Goal: Task Accomplishment & Management: Manage account settings

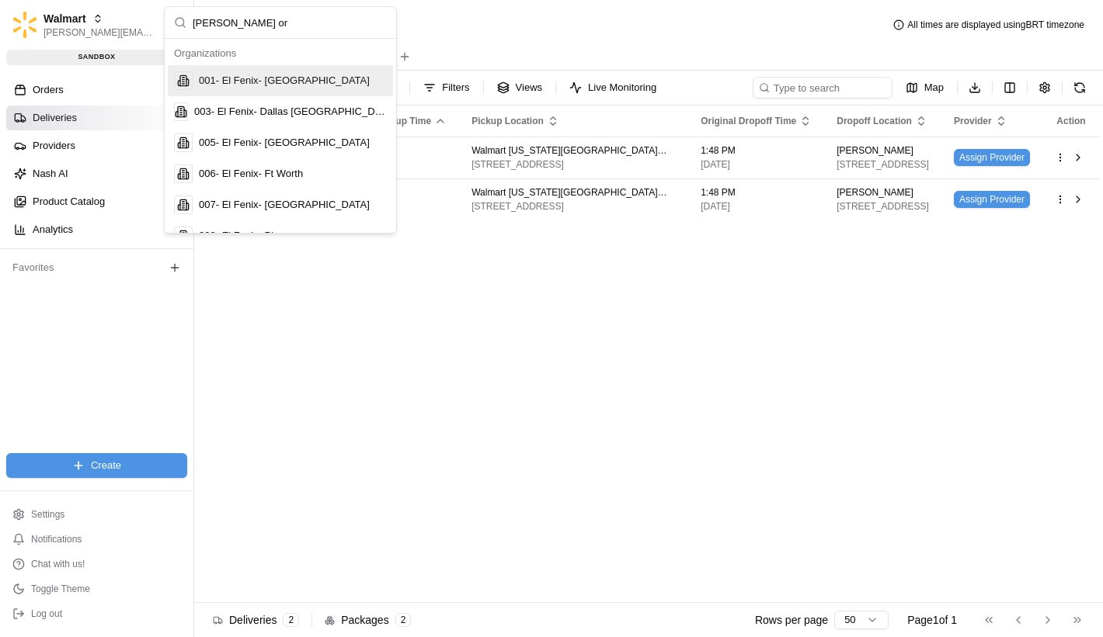
type input "[PERSON_NAME] org"
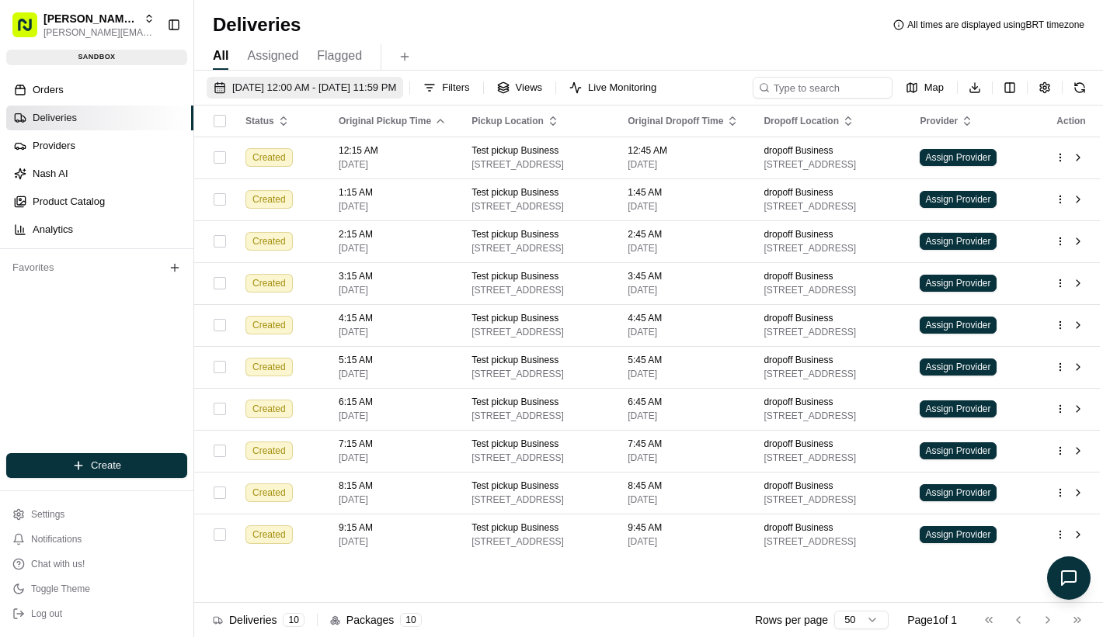
click at [259, 93] on span "[DATE] 12:00 AM - [DATE] 11:59 PM" at bounding box center [314, 88] width 164 height 14
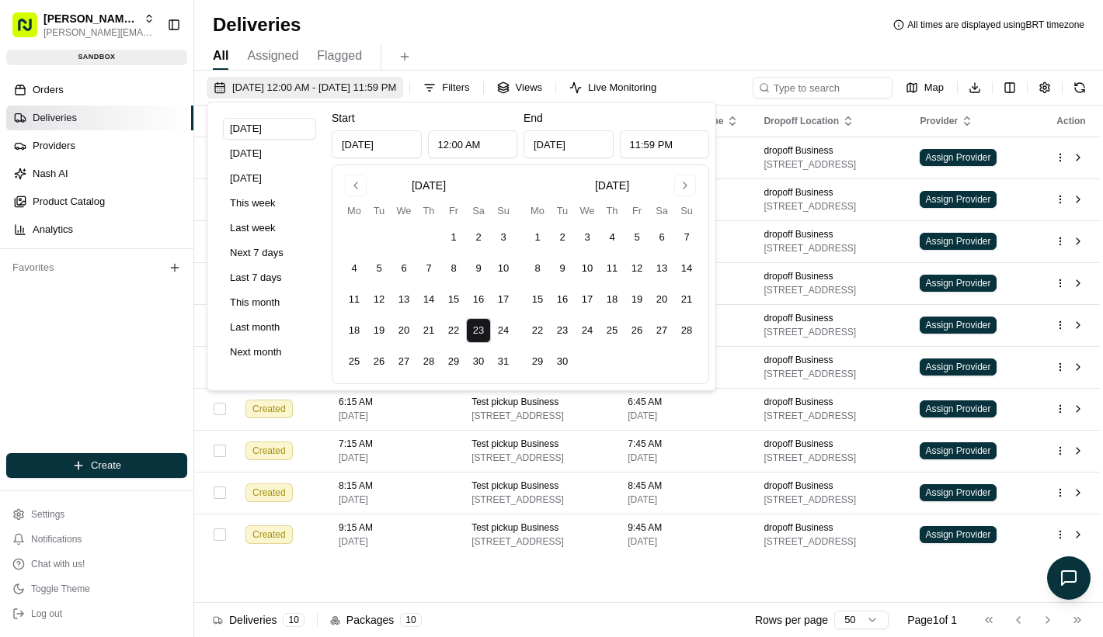
click at [259, 93] on span "[DATE] 12:00 AM - [DATE] 11:59 PM" at bounding box center [314, 88] width 164 height 14
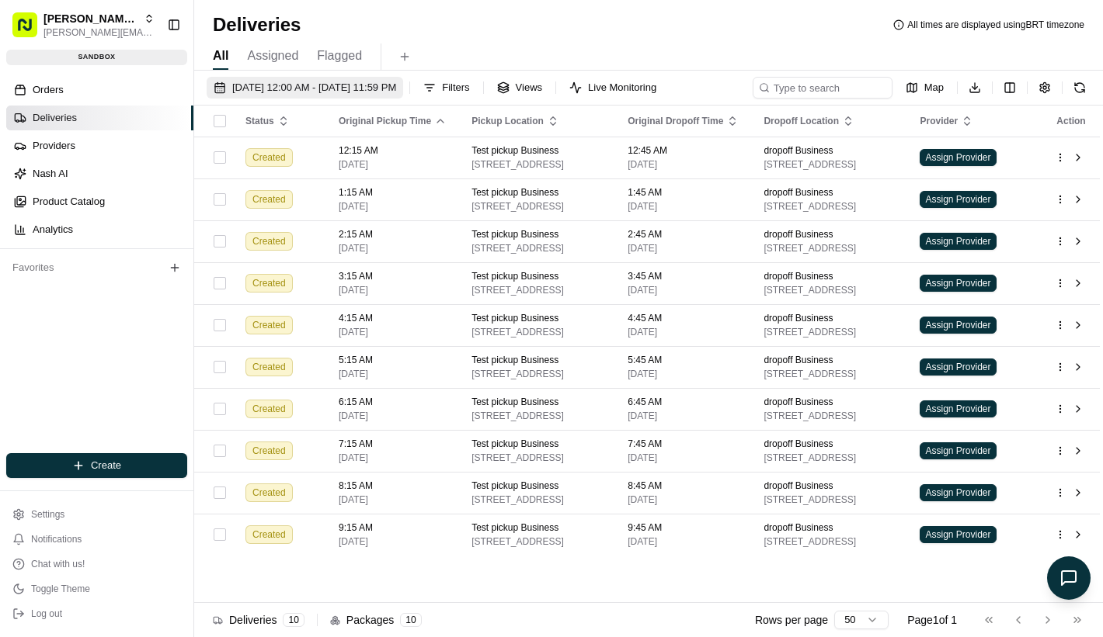
click at [346, 79] on button "[DATE] 12:00 AM - [DATE] 11:59 PM" at bounding box center [305, 88] width 196 height 22
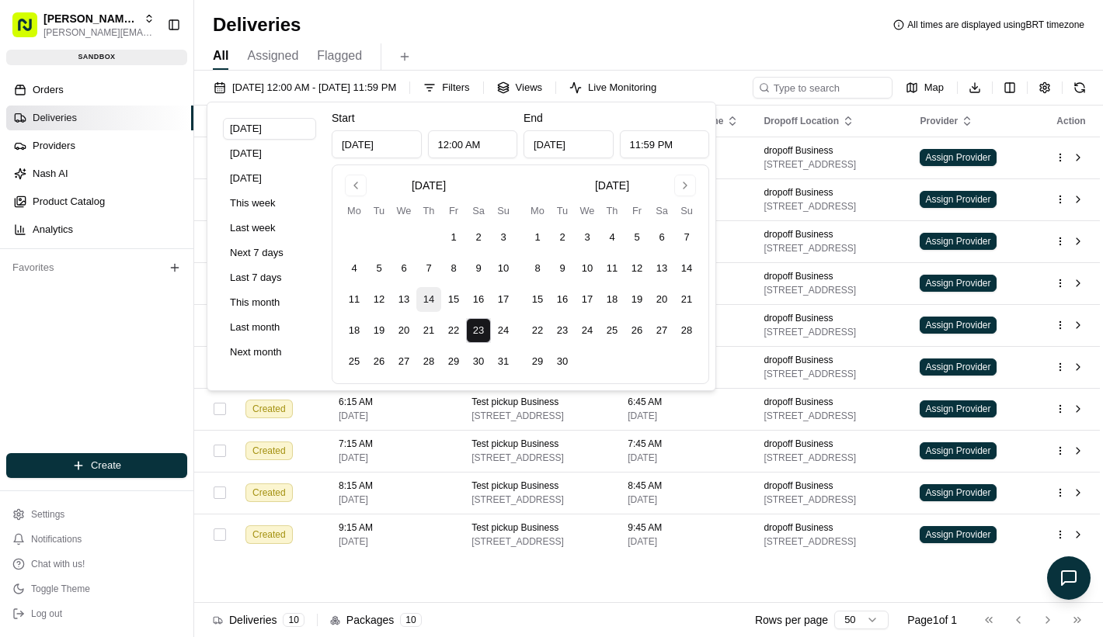
click at [433, 304] on button "14" at bounding box center [428, 299] width 25 height 25
type input "[DATE]"
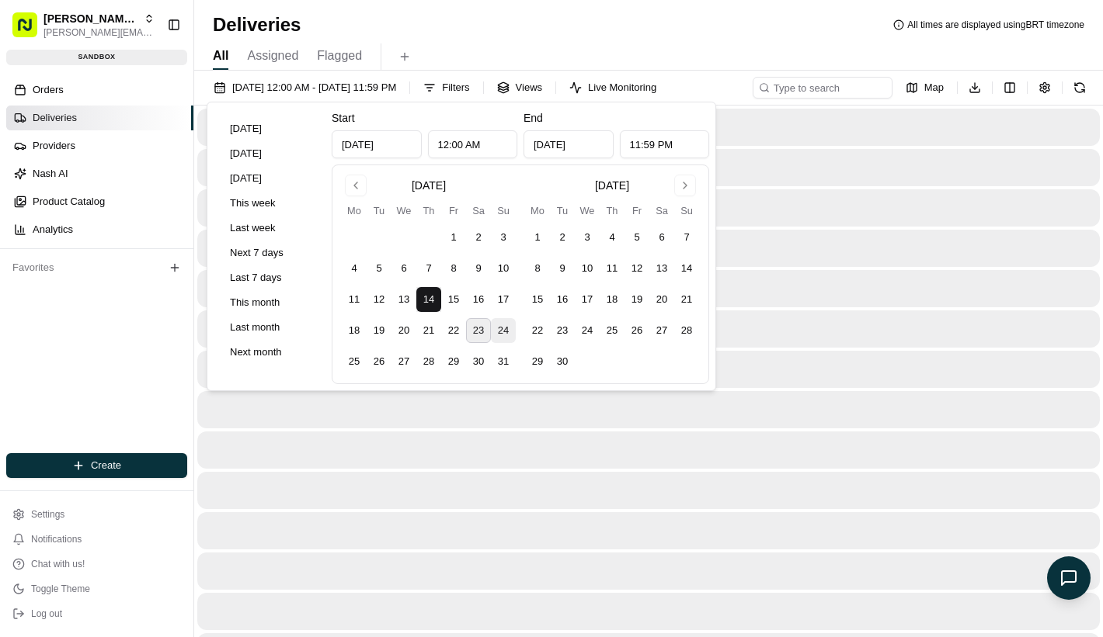
click at [509, 341] on button "24" at bounding box center [503, 330] width 25 height 25
type input "[DATE]"
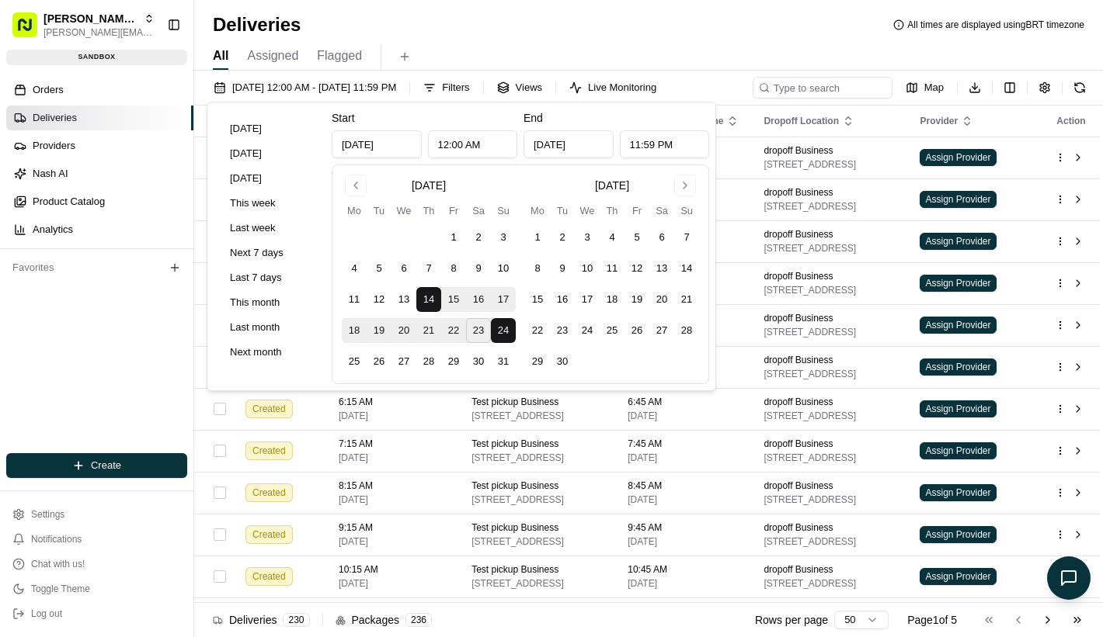
click at [516, 68] on div "All Assigned Flagged" at bounding box center [648, 56] width 908 height 27
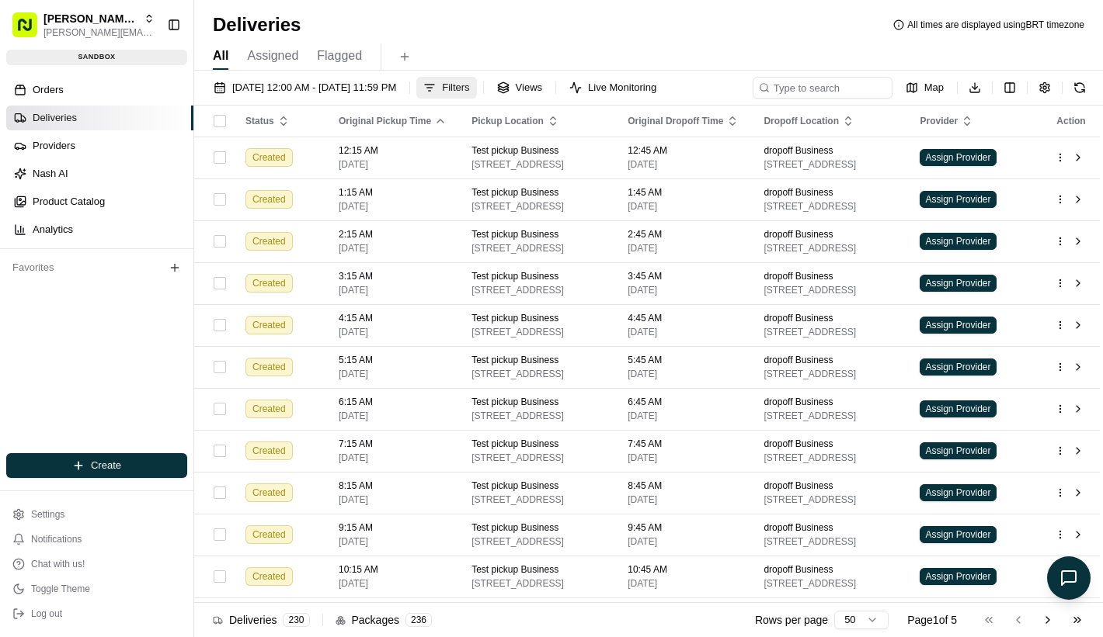
click at [469, 85] on span "Filters" at bounding box center [455, 88] width 27 height 14
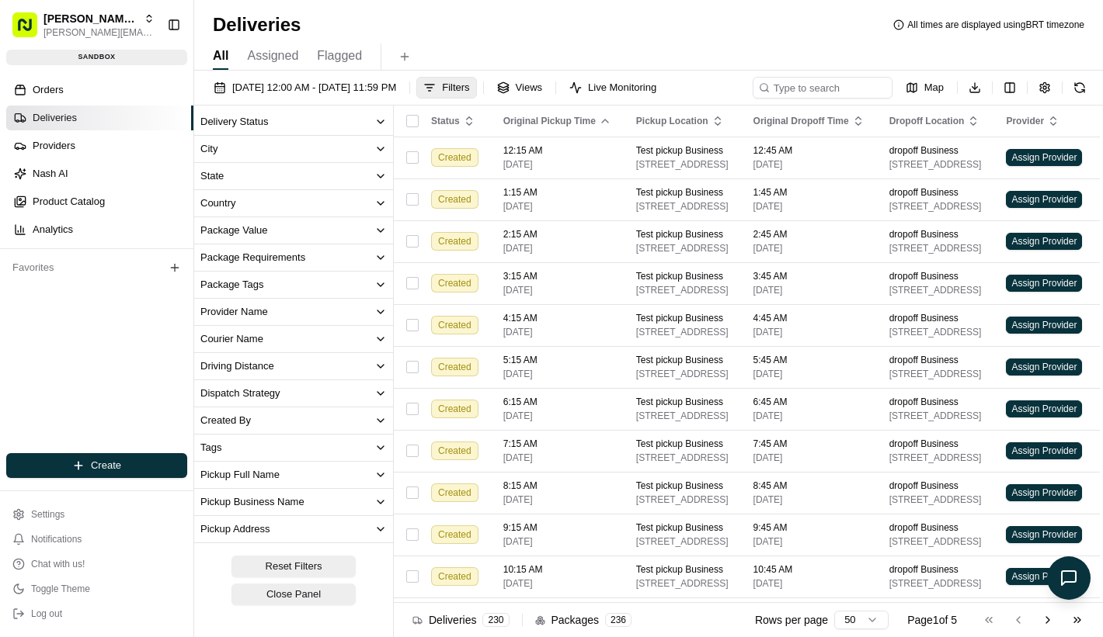
click at [323, 300] on button "Provider Name" at bounding box center [293, 312] width 199 height 26
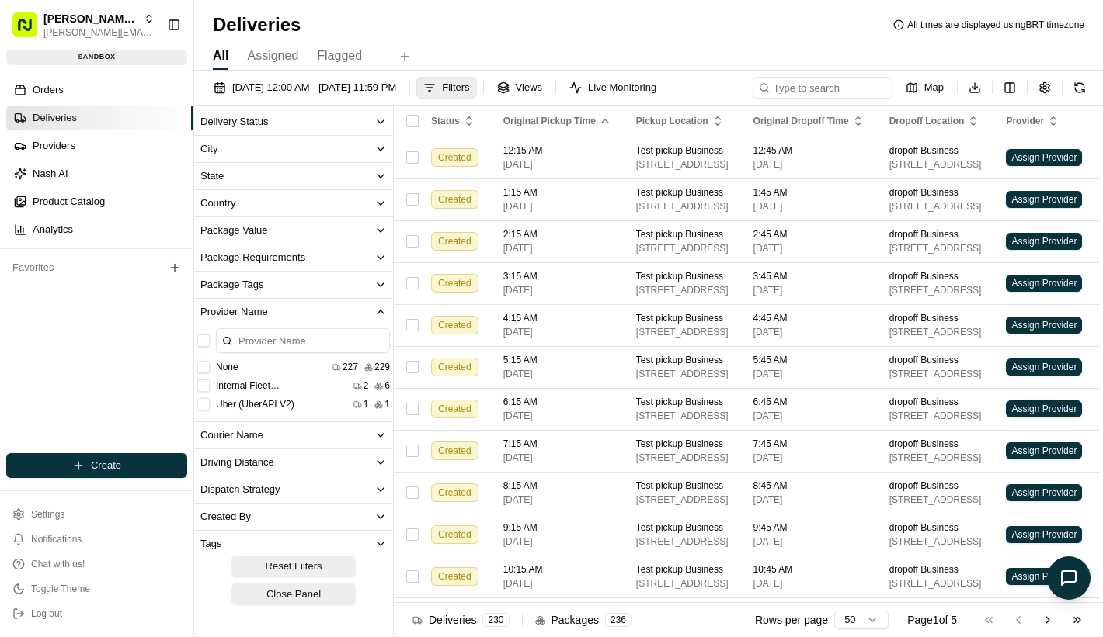
click at [259, 392] on div "Internal Fleet ([GEOGRAPHIC_DATA]) 2 6" at bounding box center [293, 386] width 199 height 16
click at [262, 390] on label "Internal Fleet ([GEOGRAPHIC_DATA])" at bounding box center [278, 386] width 124 height 12
click at [210, 390] on \(Nashcar\) "Internal Fleet ([GEOGRAPHIC_DATA])" at bounding box center [203, 386] width 12 height 12
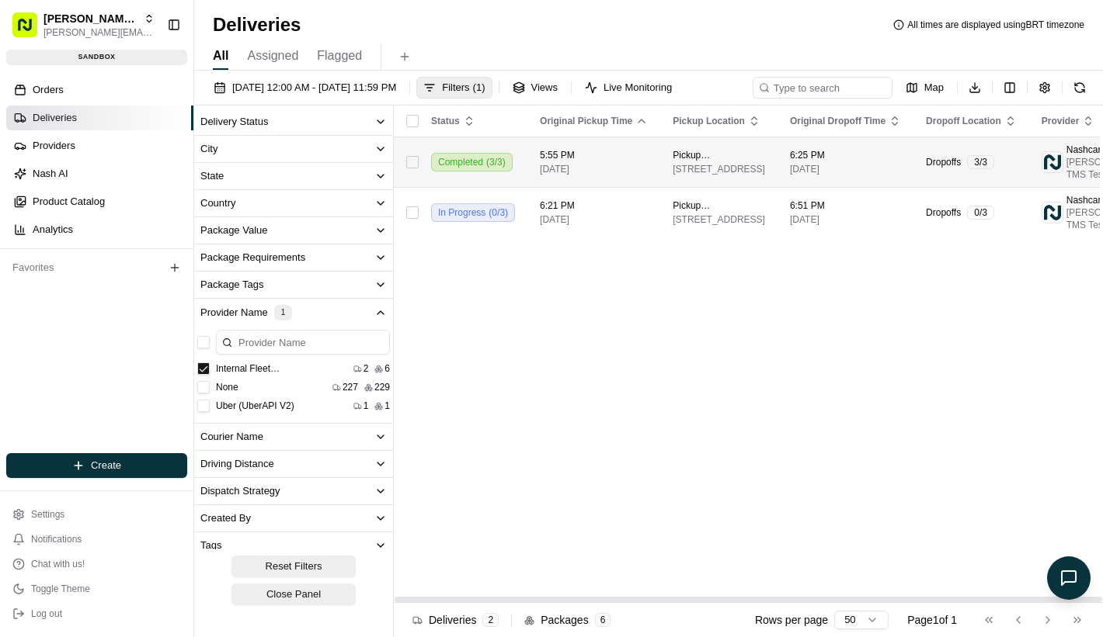
click at [503, 187] on td "Completed ( 3 / 3 )" at bounding box center [473, 162] width 109 height 50
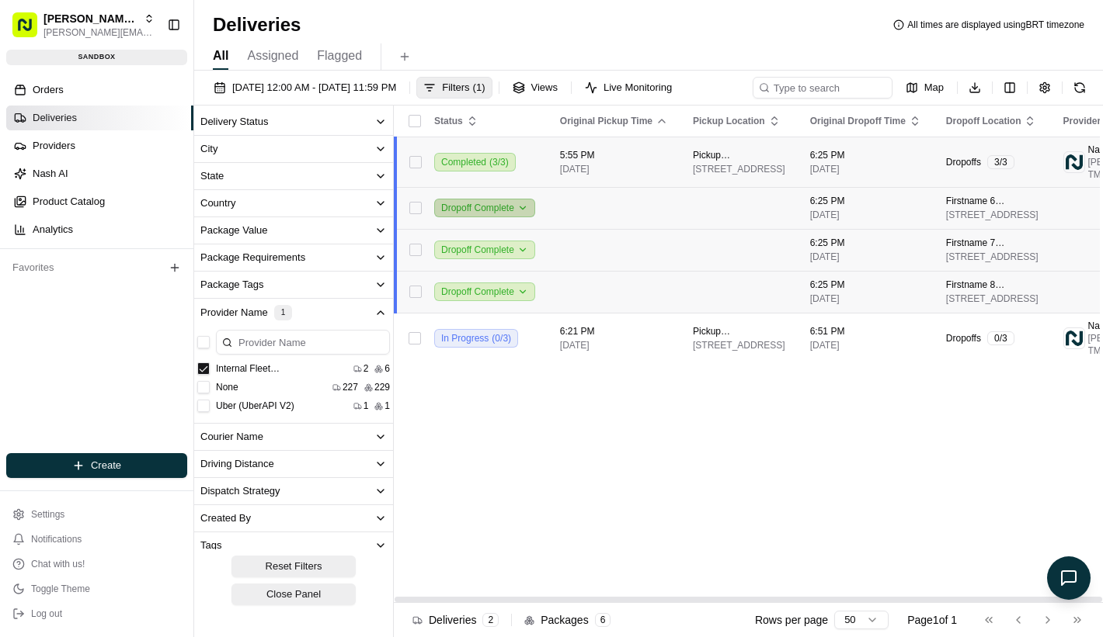
click at [502, 217] on button "Dropoff Complete" at bounding box center [484, 208] width 101 height 19
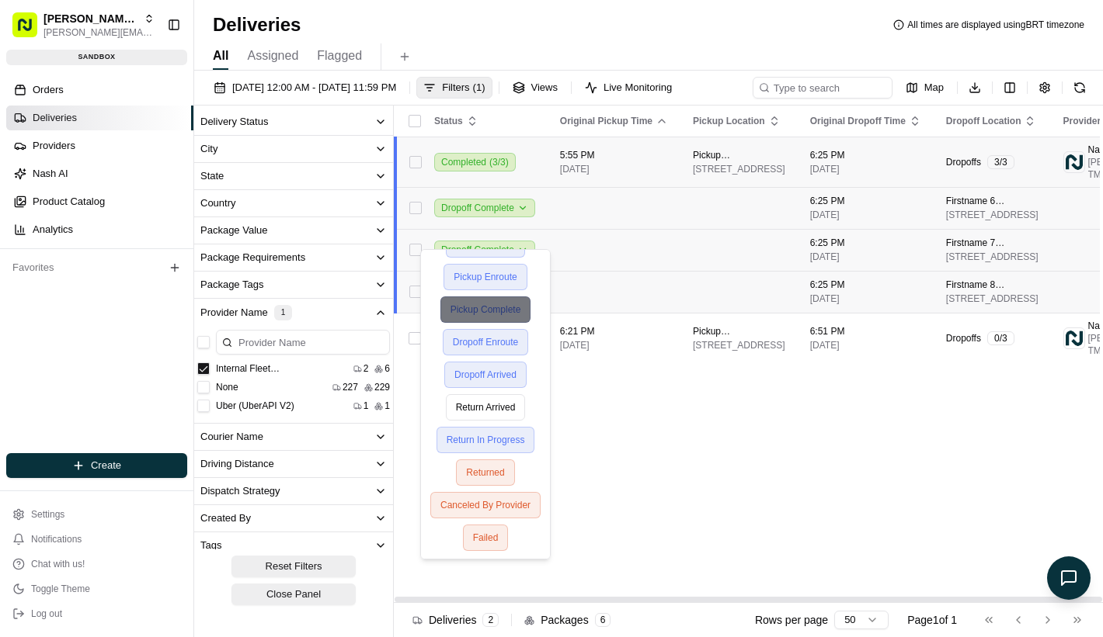
scroll to position [84, 0]
click at [512, 226] on td "Dropoff Complete" at bounding box center [485, 208] width 126 height 42
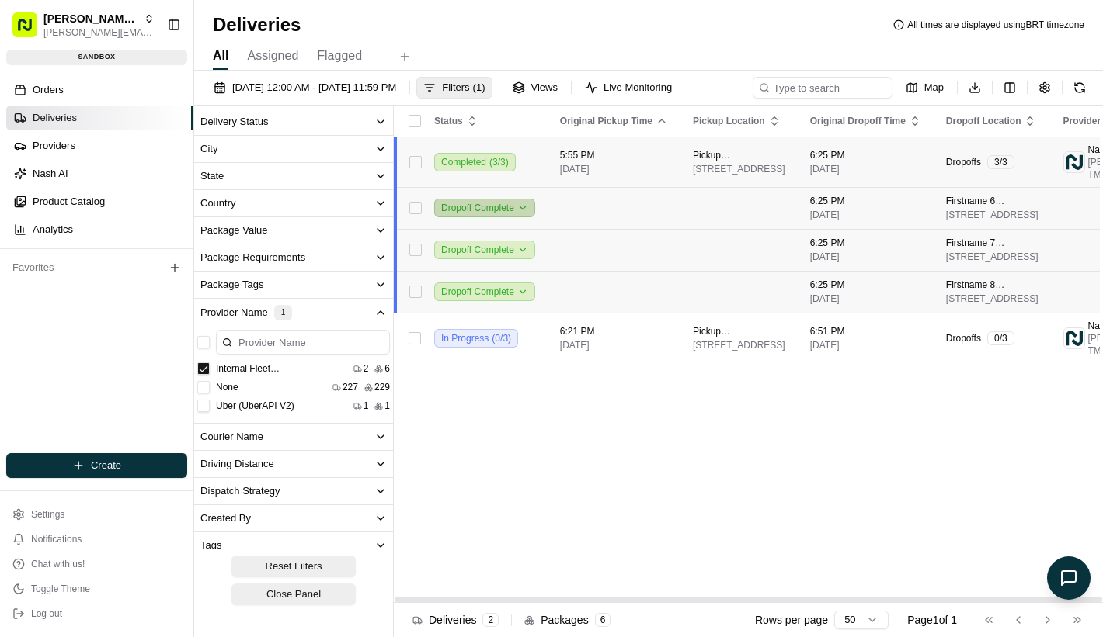
click at [512, 217] on button "Dropoff Complete" at bounding box center [484, 208] width 101 height 19
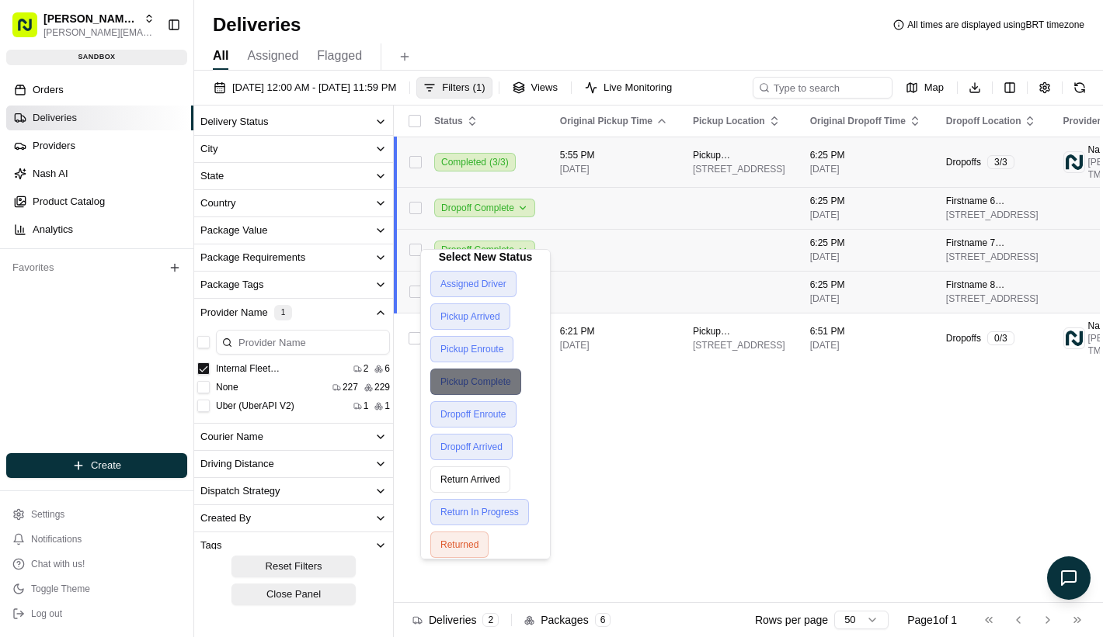
scroll to position [0, 0]
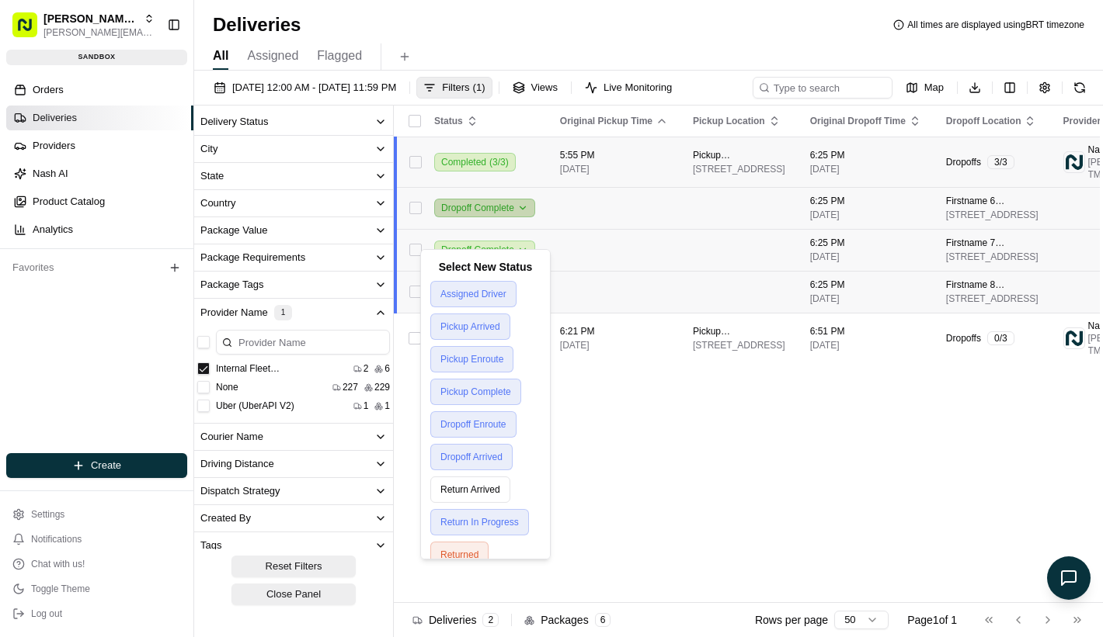
click at [505, 217] on button "Dropoff Complete" at bounding box center [484, 208] width 101 height 19
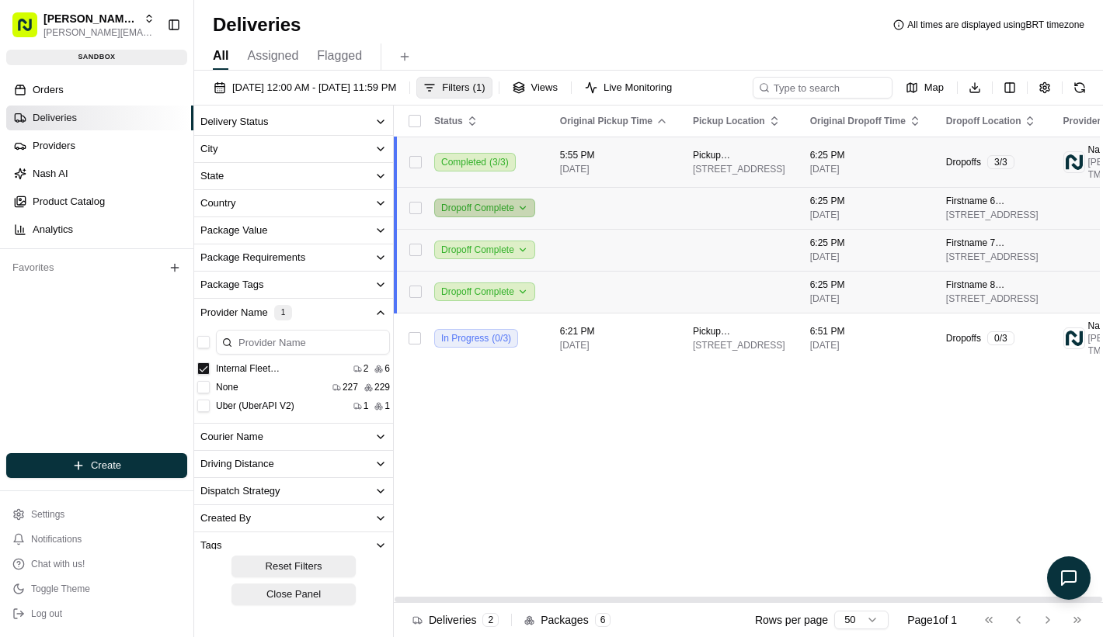
click at [506, 217] on button "Dropoff Complete" at bounding box center [484, 208] width 101 height 19
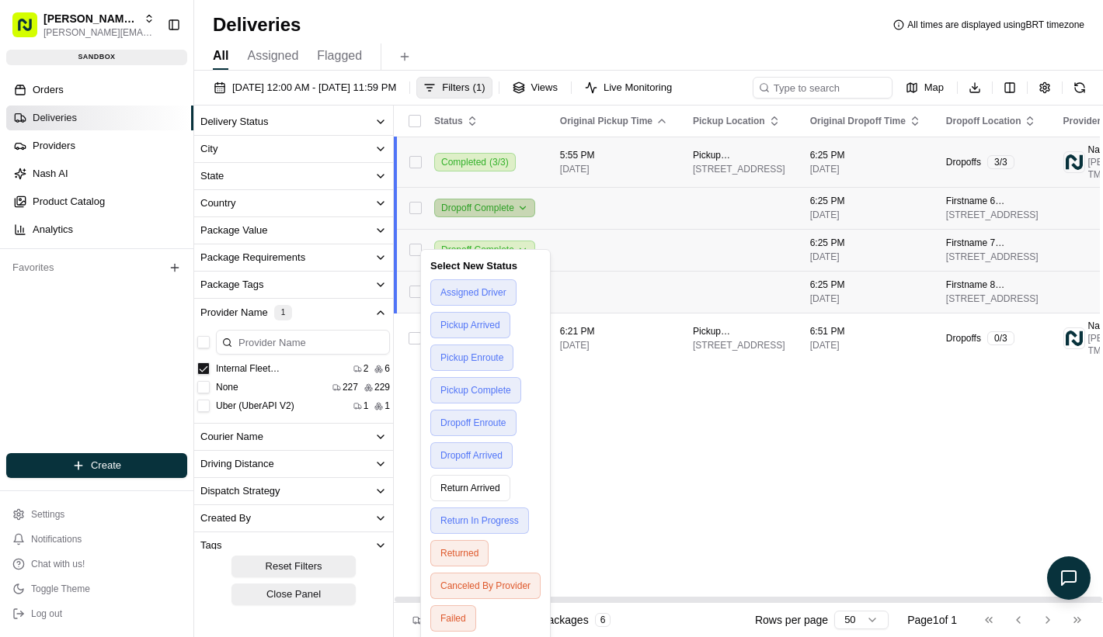
click at [530, 217] on button "Dropoff Complete" at bounding box center [484, 208] width 101 height 19
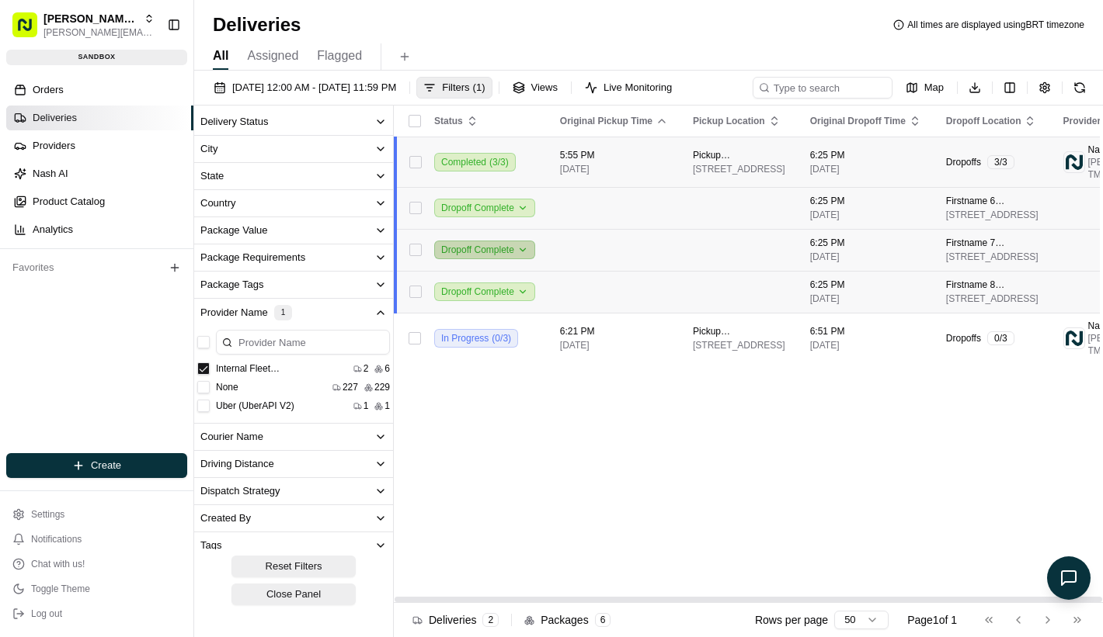
click at [510, 259] on button "Dropoff Complete" at bounding box center [484, 250] width 101 height 19
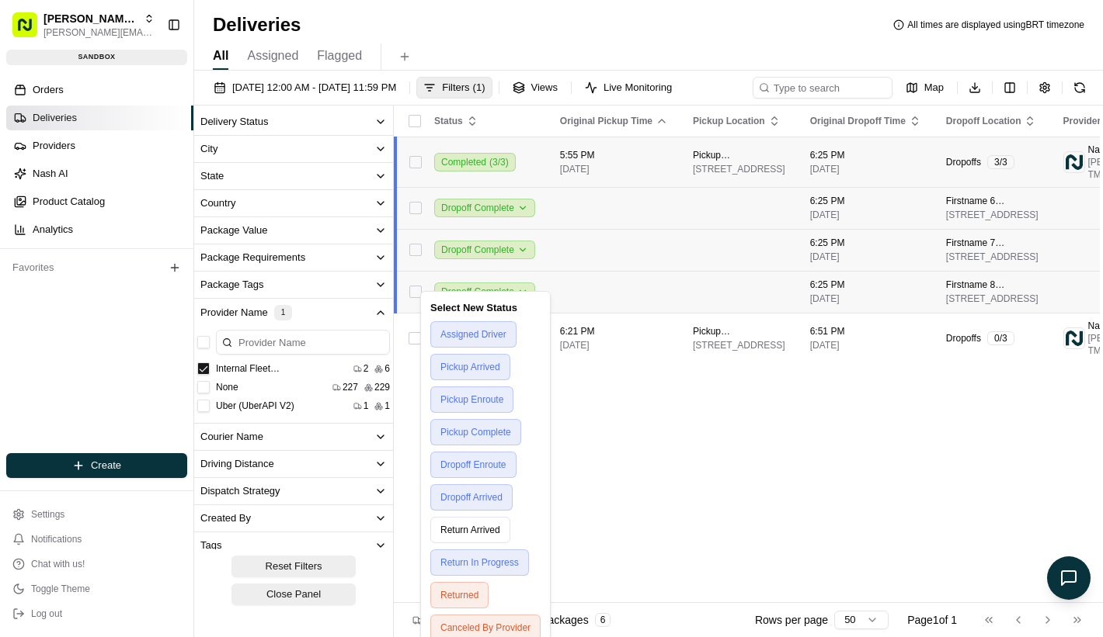
click at [655, 441] on div "Status Original Pickup Time Pickup Location Original Dropoff Time Dropoff Locat…" at bounding box center [814, 355] width 840 height 498
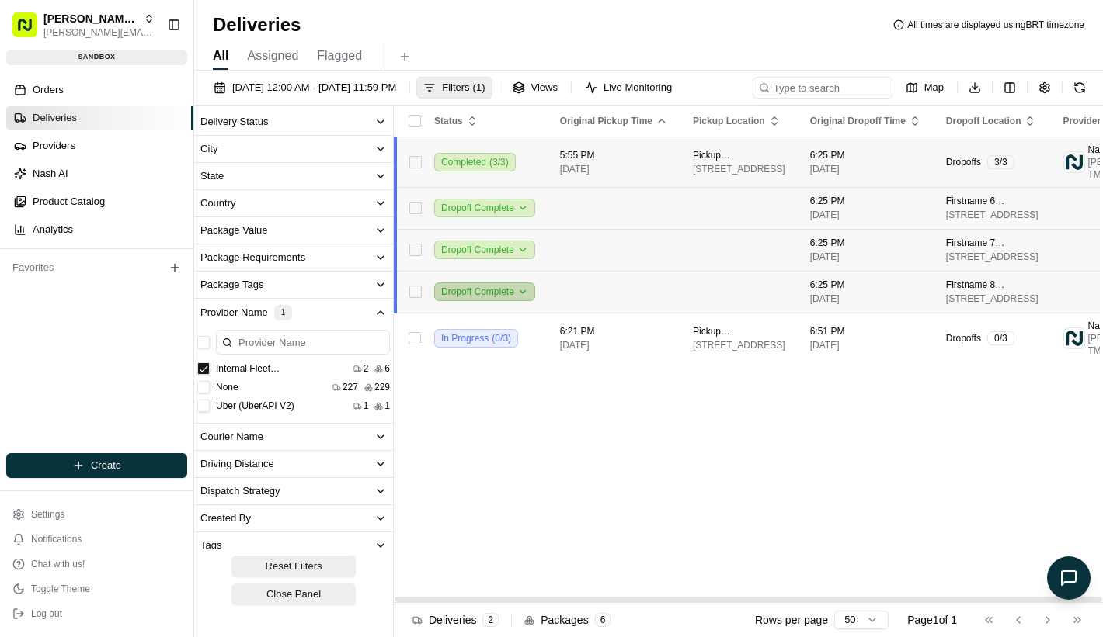
click at [521, 301] on button "Dropoff Complete" at bounding box center [484, 292] width 101 height 19
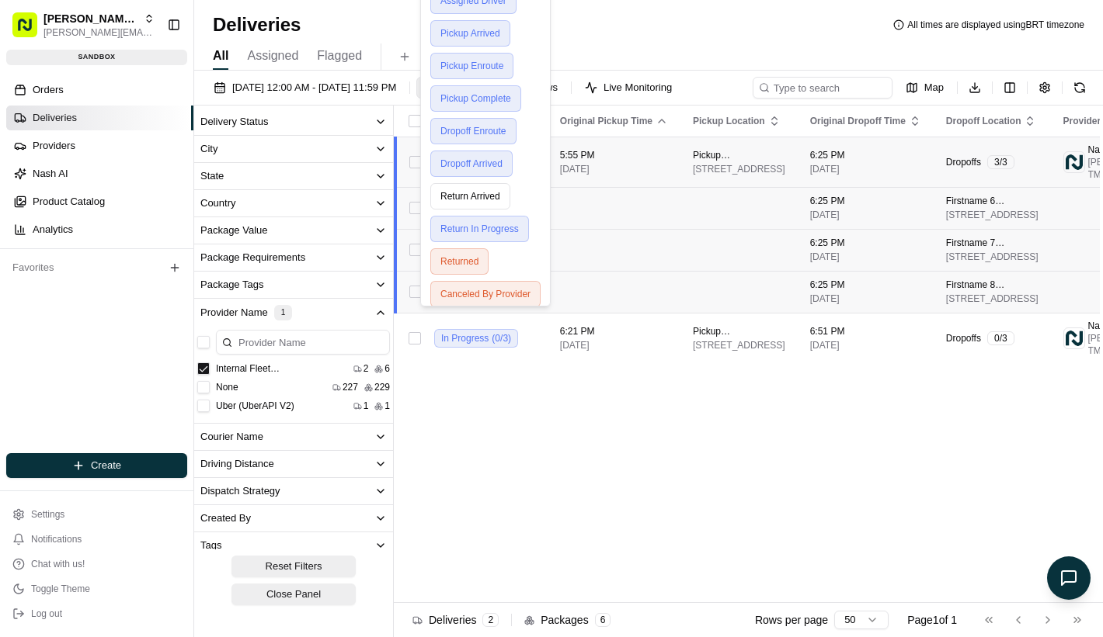
click at [546, 539] on div "Status Original Pickup Time Pickup Location Original Dropoff Time Dropoff Locat…" at bounding box center [814, 355] width 840 height 498
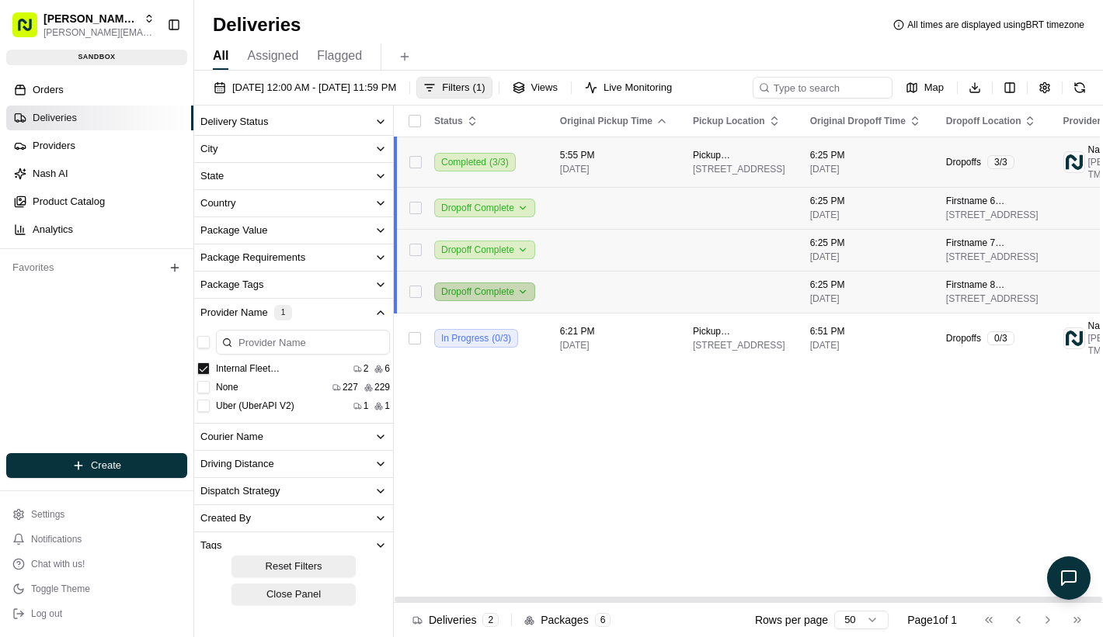
click at [498, 301] on button "Dropoff Complete" at bounding box center [484, 292] width 101 height 19
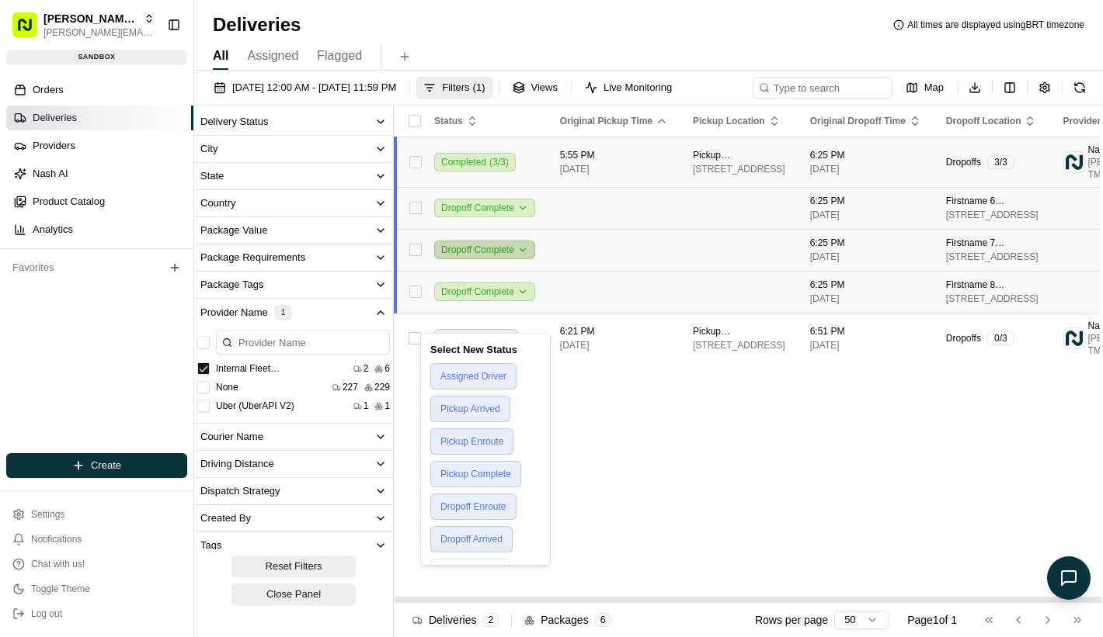
click at [479, 259] on button "Dropoff Complete" at bounding box center [484, 250] width 101 height 19
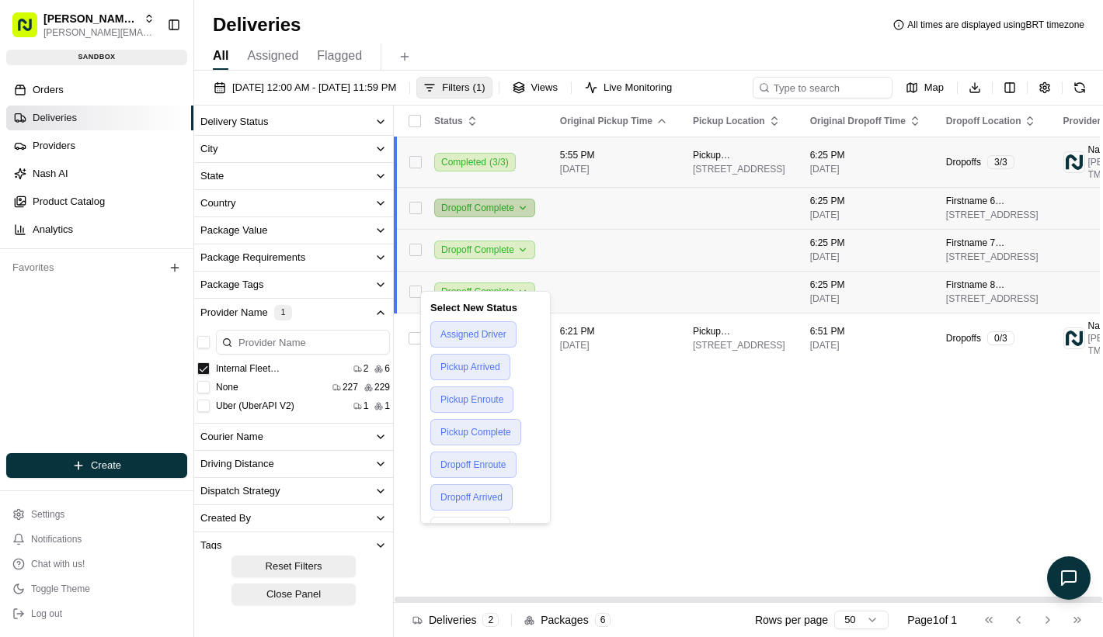
click at [481, 217] on button "Dropoff Complete" at bounding box center [484, 208] width 101 height 19
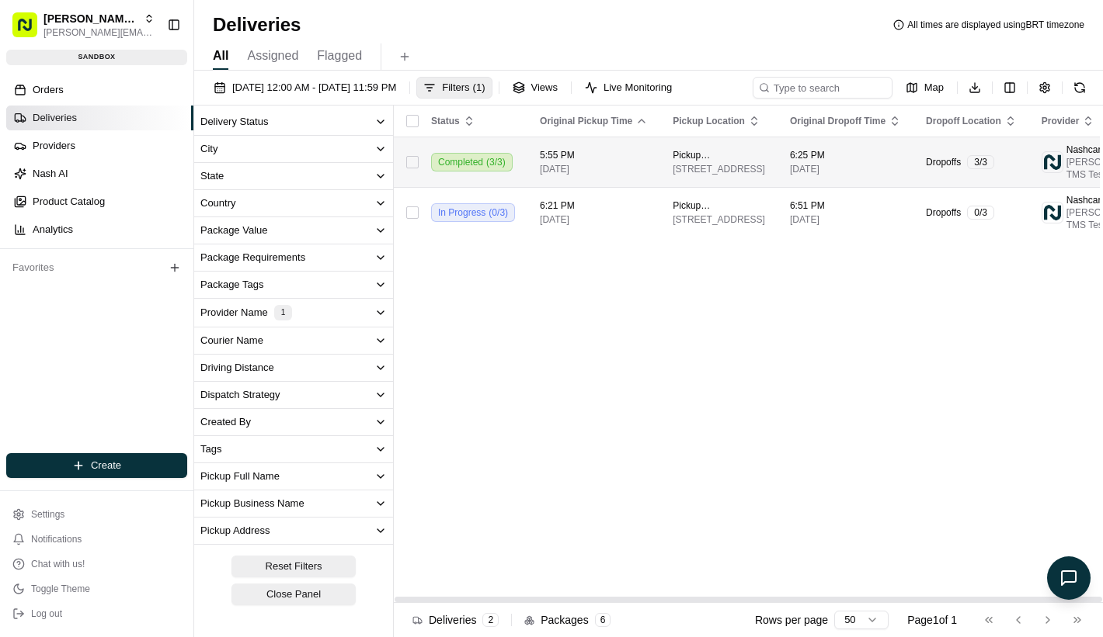
click at [531, 172] on td "5:55 PM [DATE]" at bounding box center [593, 162] width 133 height 50
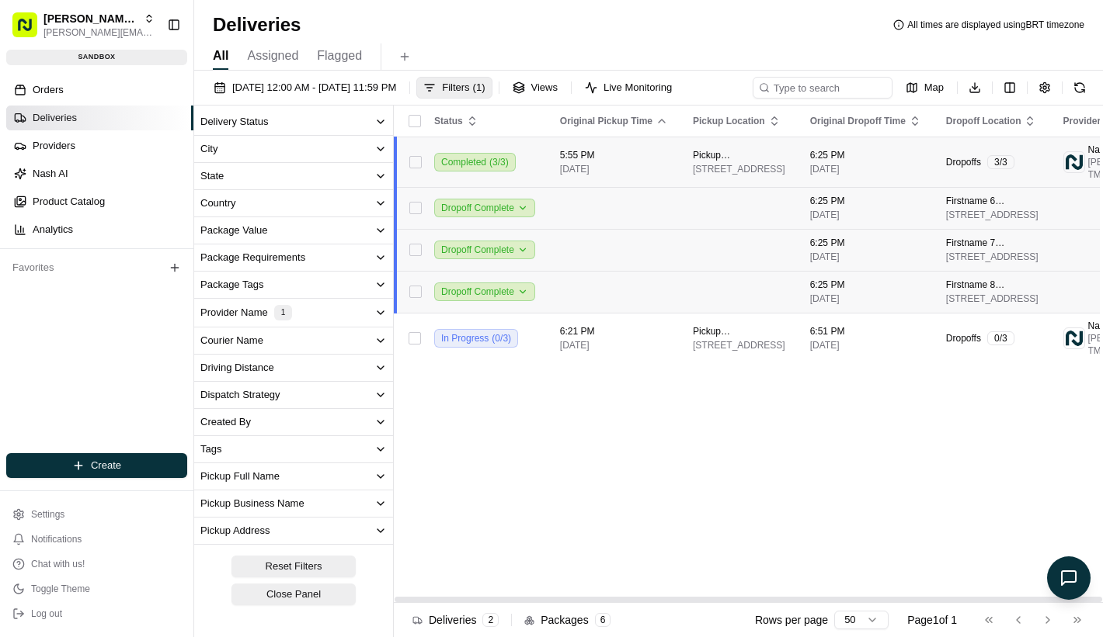
click at [508, 229] on td "Dropoff Complete" at bounding box center [485, 208] width 126 height 42
click at [505, 217] on button "Dropoff Complete" at bounding box center [484, 208] width 101 height 19
click at [496, 217] on button "Dropoff Complete" at bounding box center [484, 208] width 101 height 19
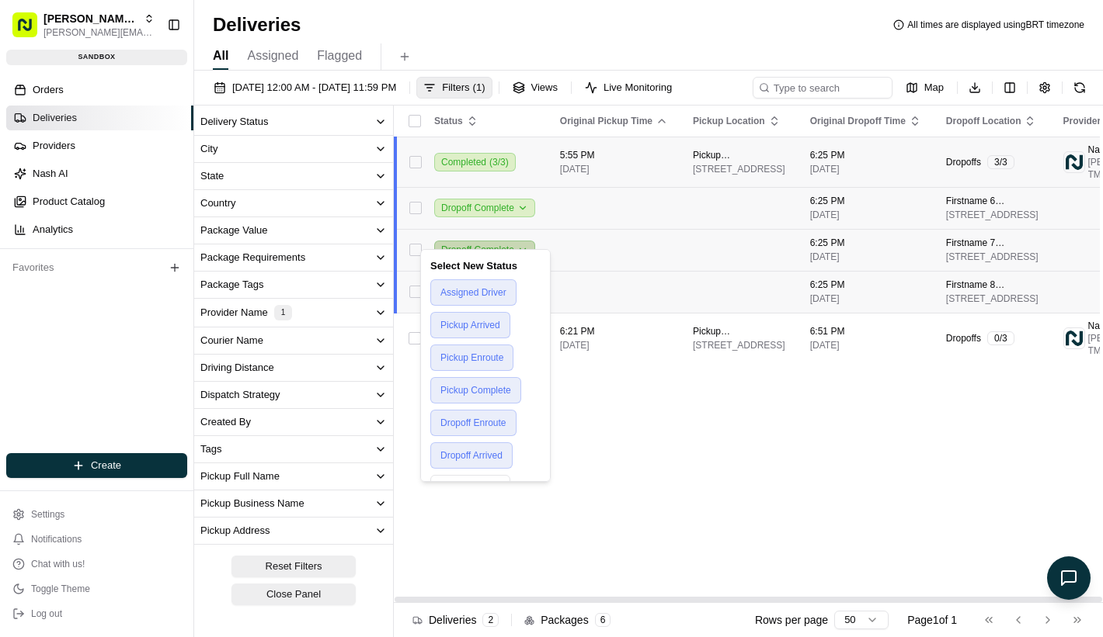
click at [491, 259] on button "Dropoff Complete" at bounding box center [484, 250] width 101 height 19
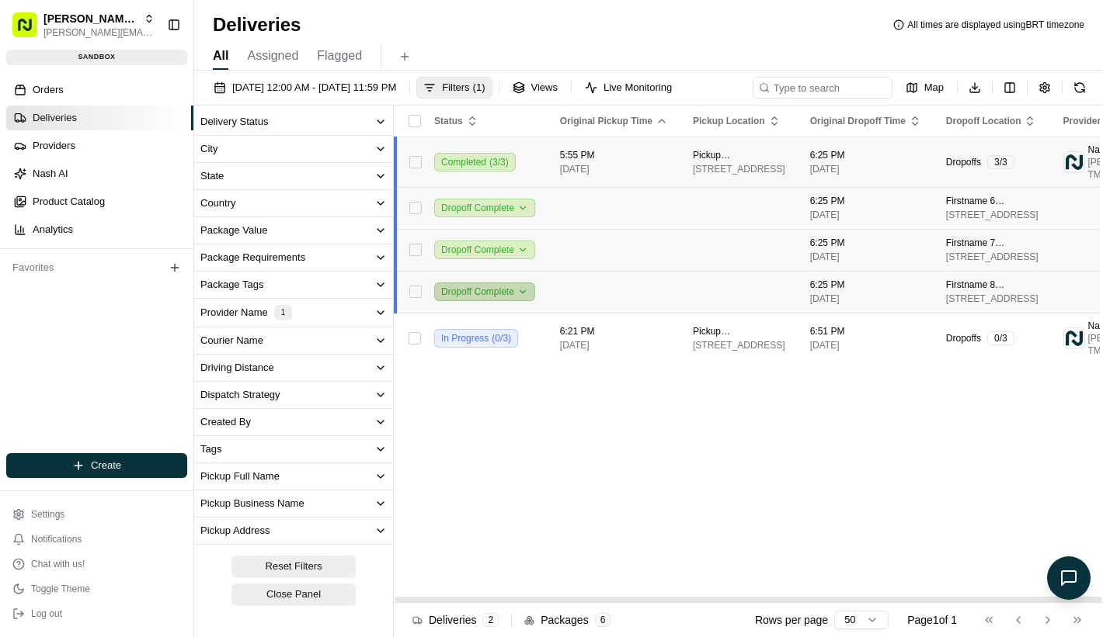
click at [486, 301] on button "Dropoff Complete" at bounding box center [484, 292] width 101 height 19
click at [524, 313] on td "Dropoff Complete" at bounding box center [485, 292] width 126 height 42
click at [517, 301] on button "Dropoff Complete" at bounding box center [484, 292] width 101 height 19
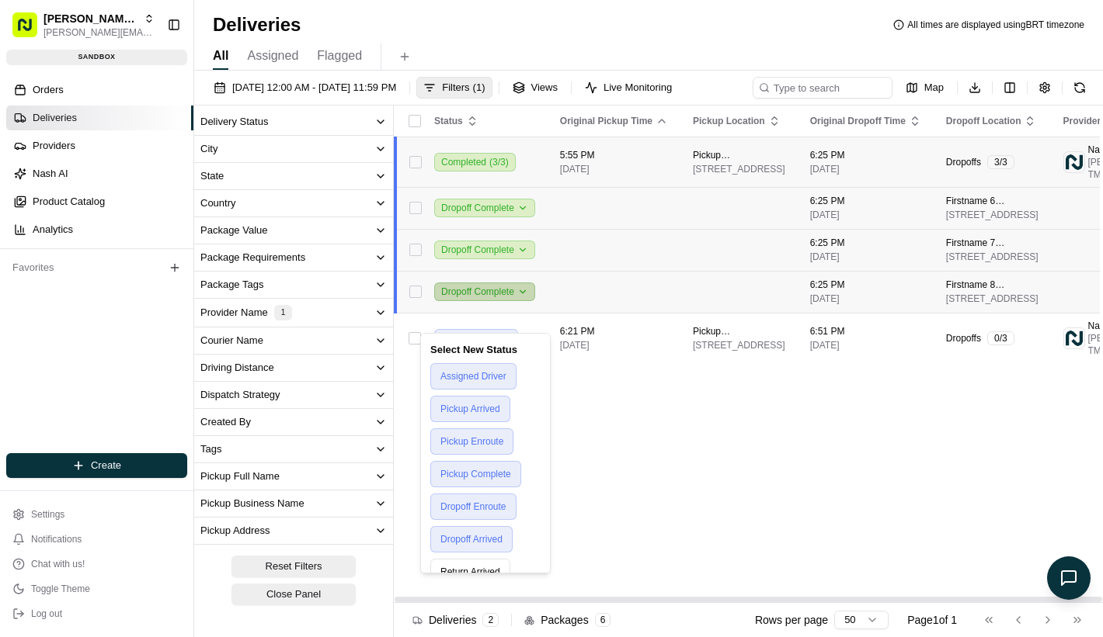
click at [509, 301] on button "Dropoff Complete" at bounding box center [484, 292] width 101 height 19
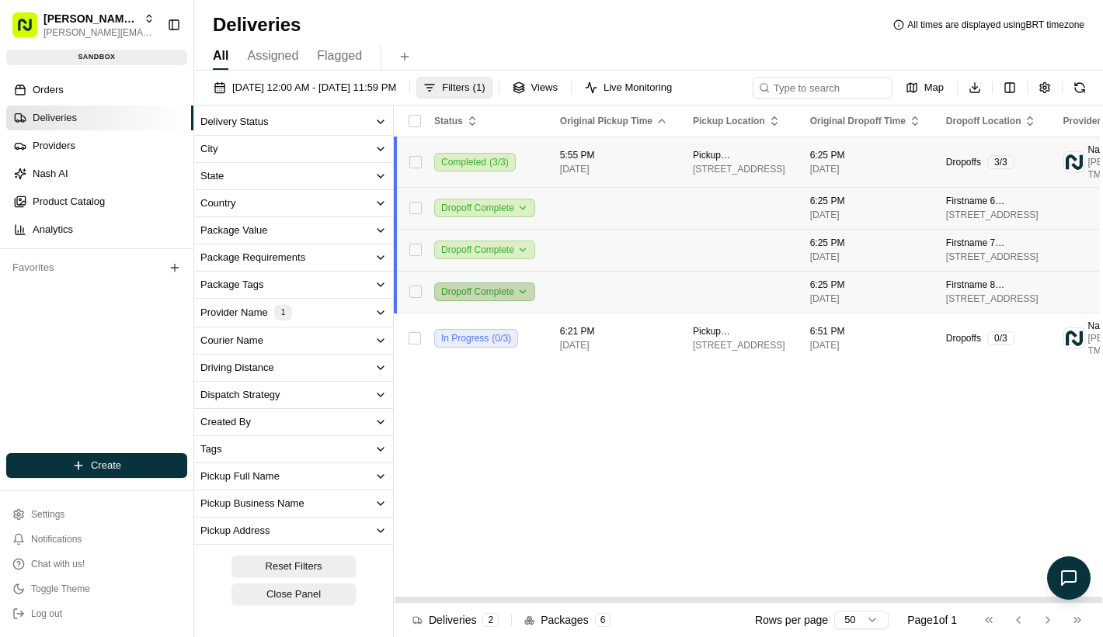
click at [505, 301] on button "Dropoff Complete" at bounding box center [484, 292] width 101 height 19
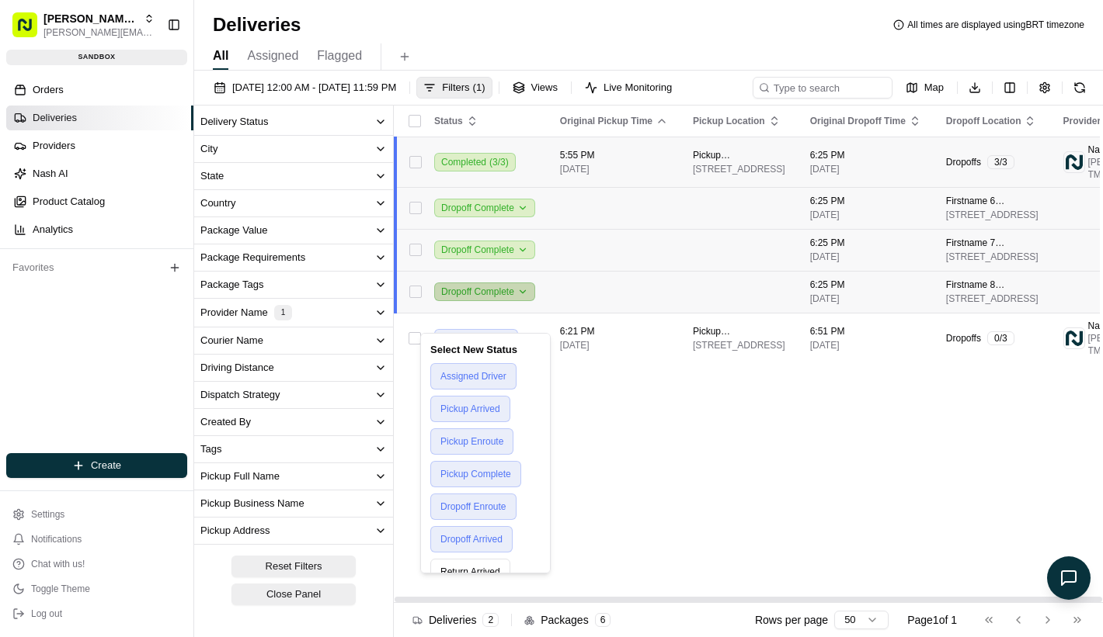
click at [505, 301] on button "Dropoff Complete" at bounding box center [484, 292] width 101 height 19
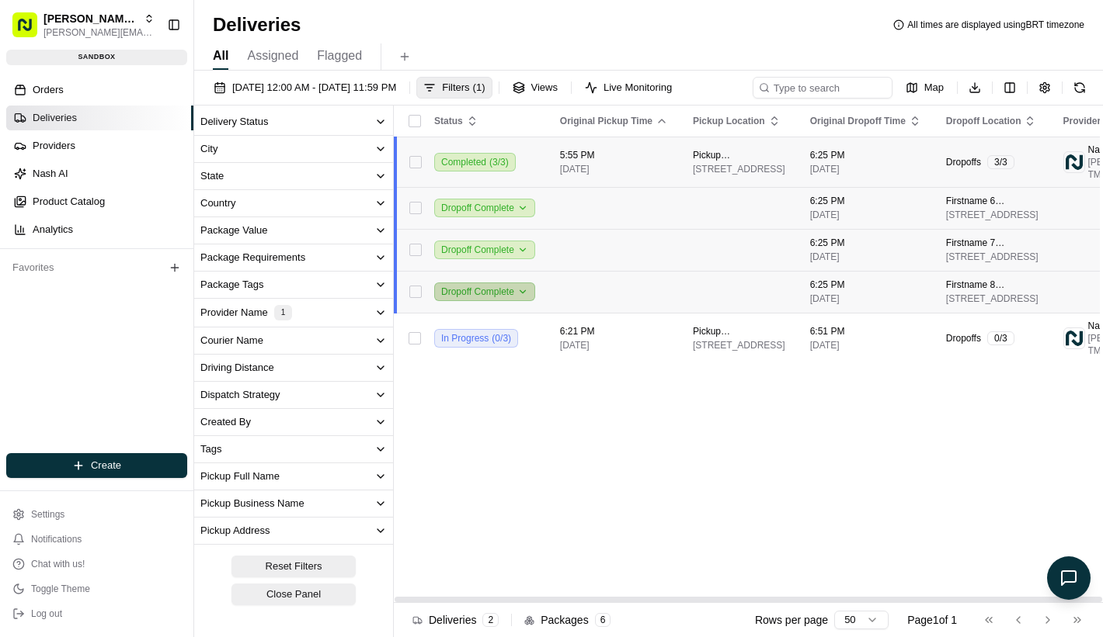
click at [517, 301] on button "Dropoff Complete" at bounding box center [484, 292] width 101 height 19
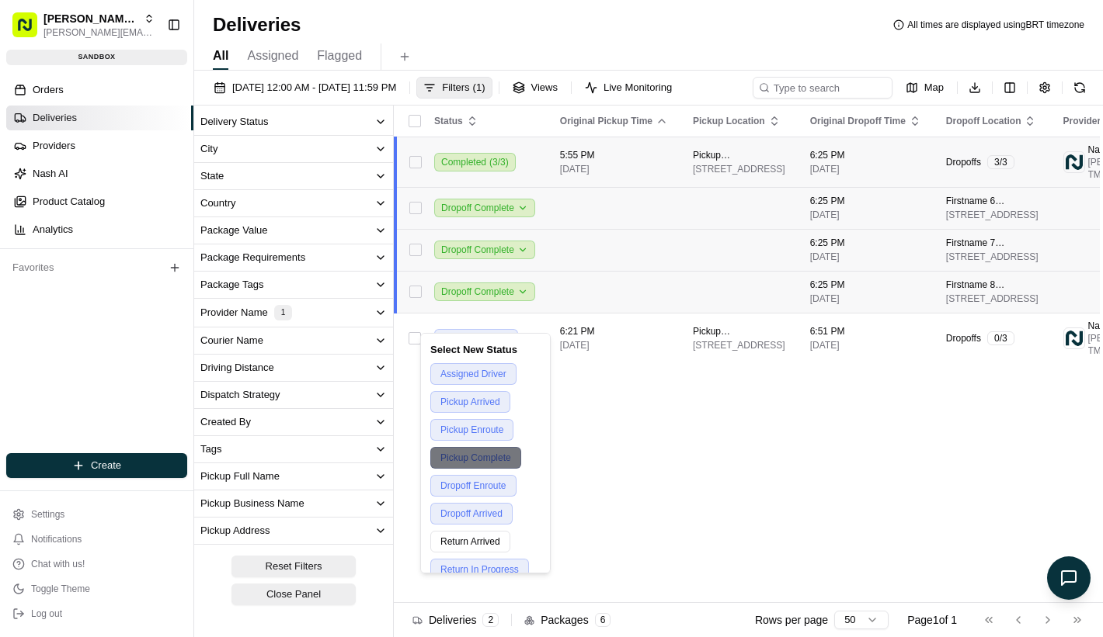
scroll to position [101, 0]
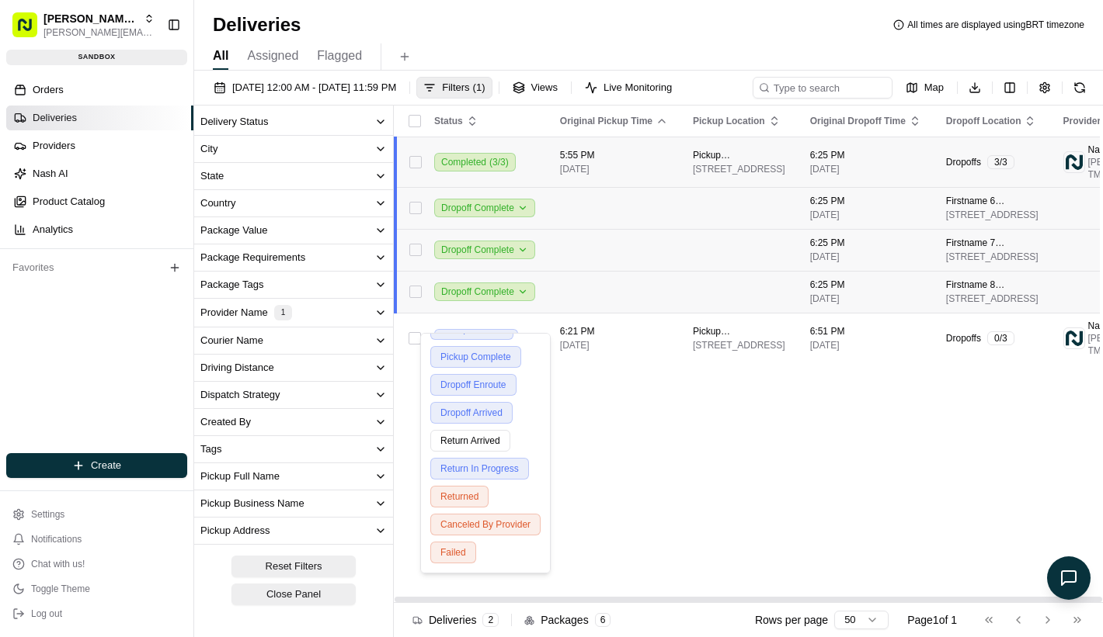
click at [601, 462] on div "Status Original Pickup Time Pickup Location Original Dropoff Time Dropoff Locat…" at bounding box center [814, 355] width 840 height 498
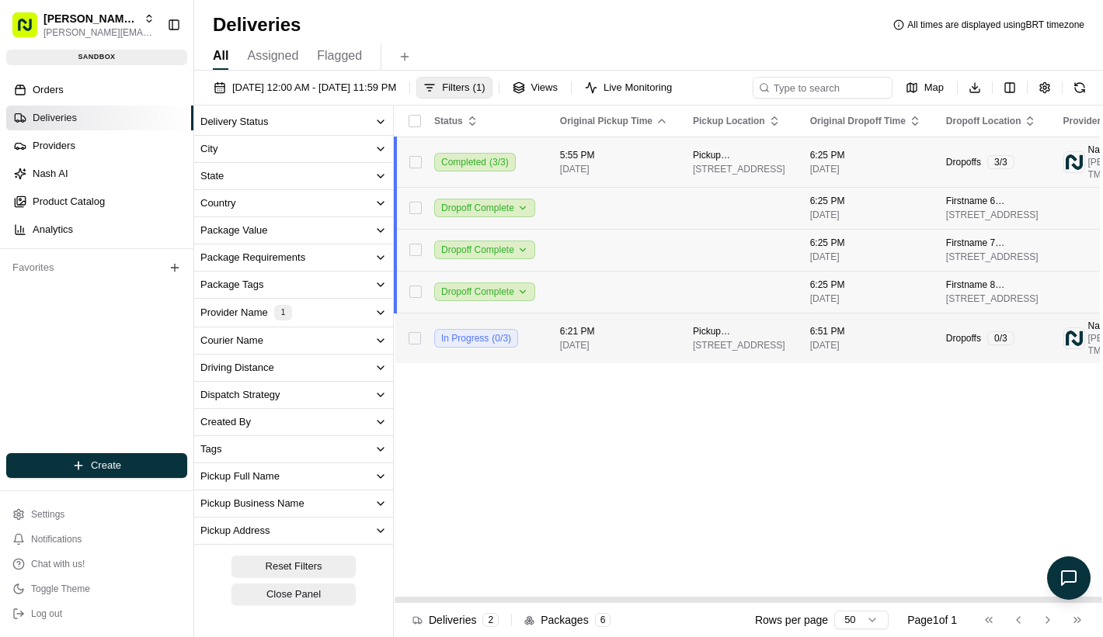
click at [507, 348] on div "In Progress ( 0 / 3 )" at bounding box center [484, 338] width 101 height 19
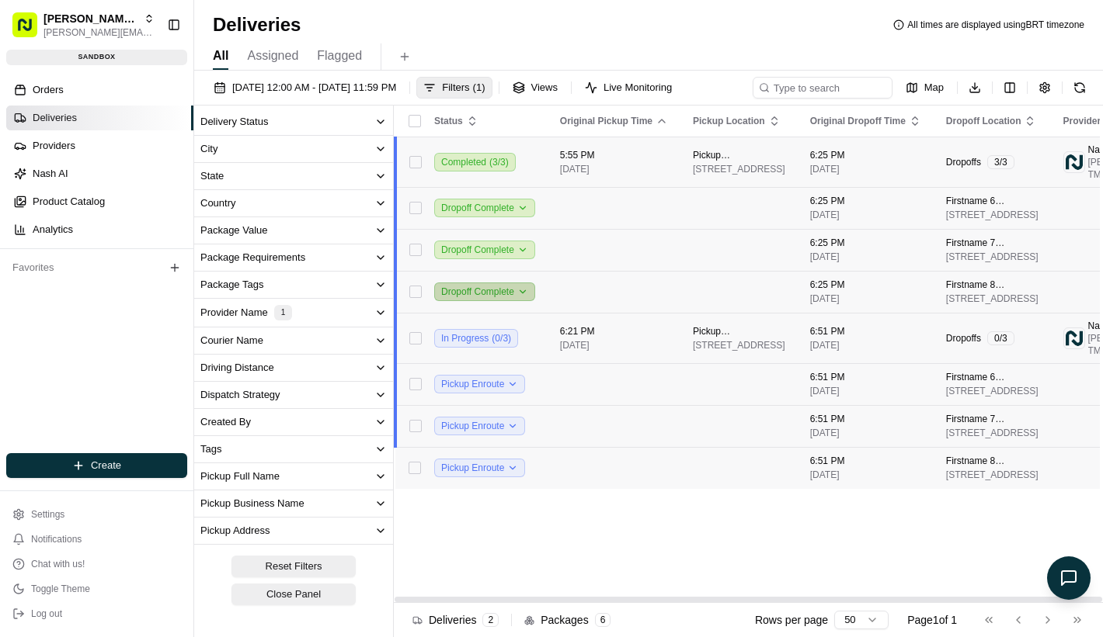
click at [530, 301] on button "Dropoff Complete" at bounding box center [484, 292] width 101 height 19
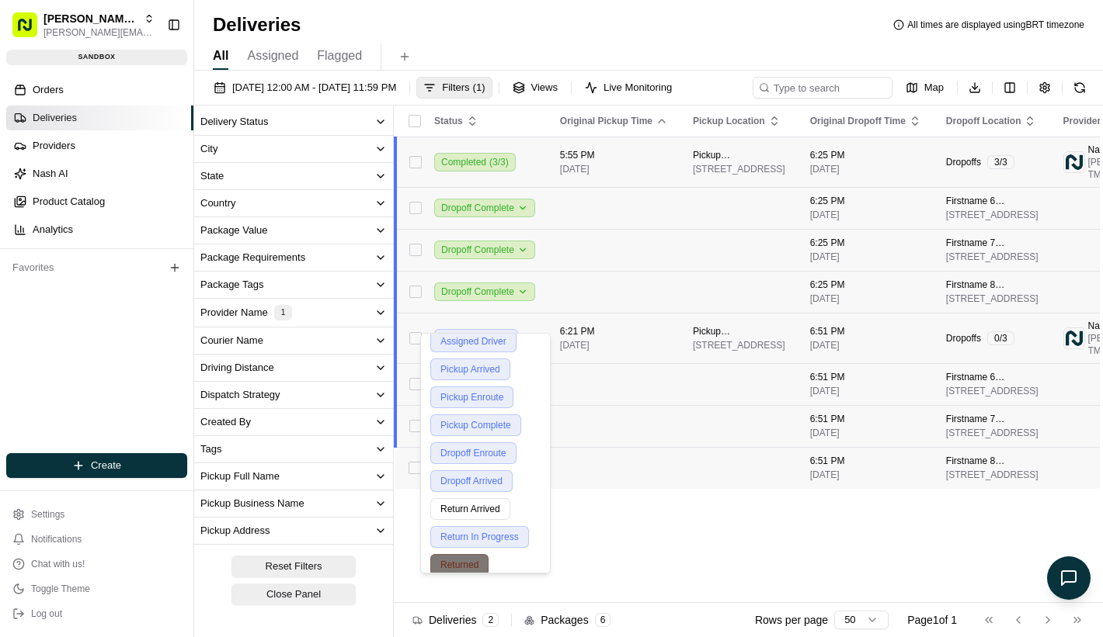
scroll to position [0, 0]
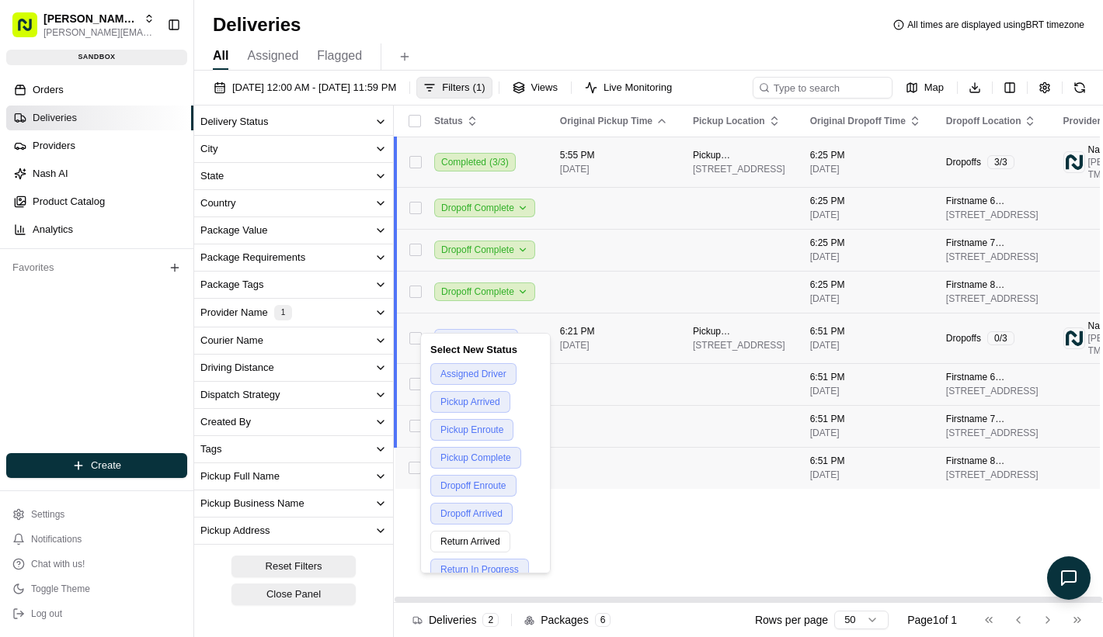
click at [617, 569] on div "Status Original Pickup Time Pickup Location Original Dropoff Time Dropoff Locat…" at bounding box center [814, 355] width 840 height 498
